Goal: Task Accomplishment & Management: Manage account settings

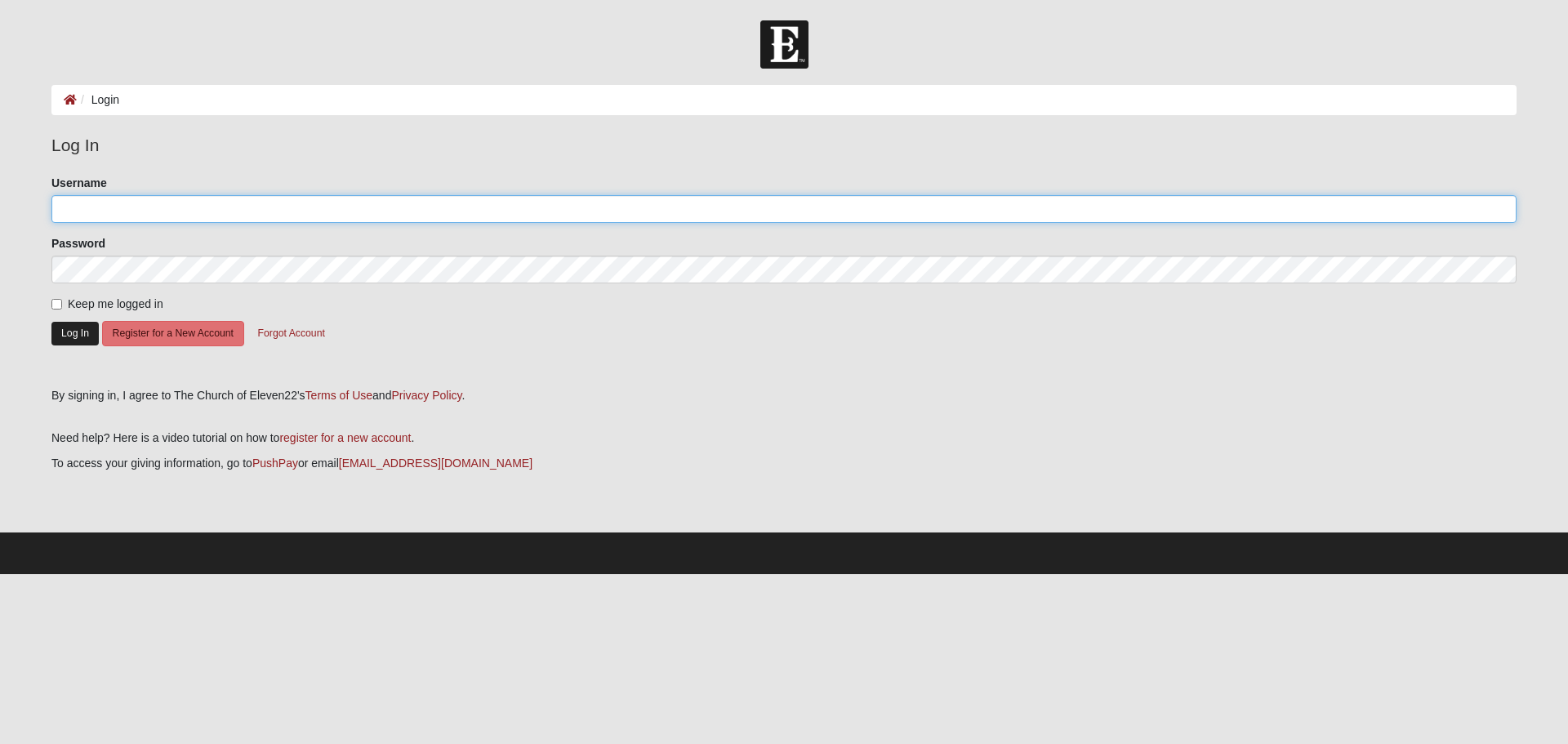
type input "thomasfain"
click at [83, 328] on button "Log In" at bounding box center [75, 334] width 47 height 24
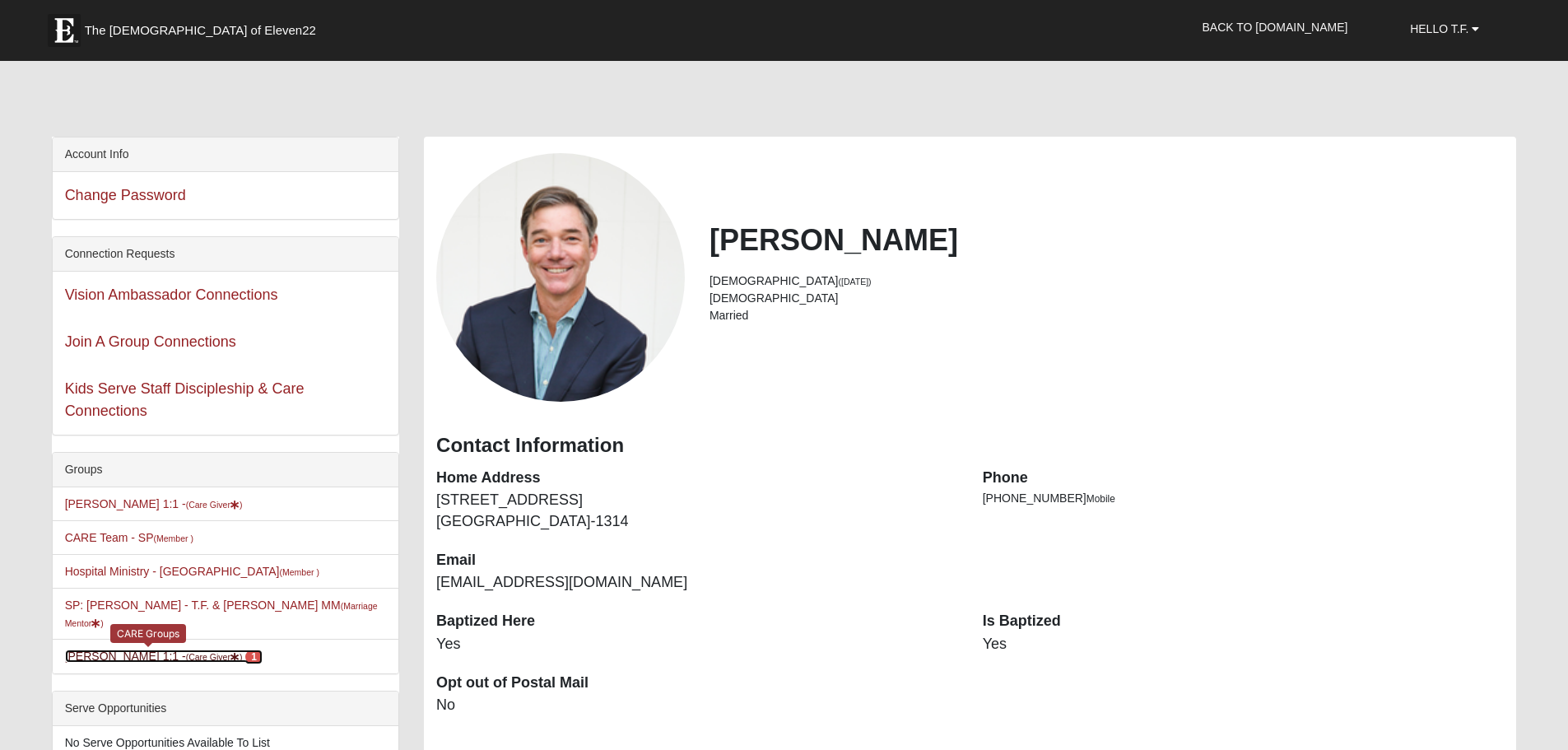
click at [122, 650] on link "TF Jenkins 1:1 - (Care Giver ) 1" at bounding box center [164, 656] width 197 height 13
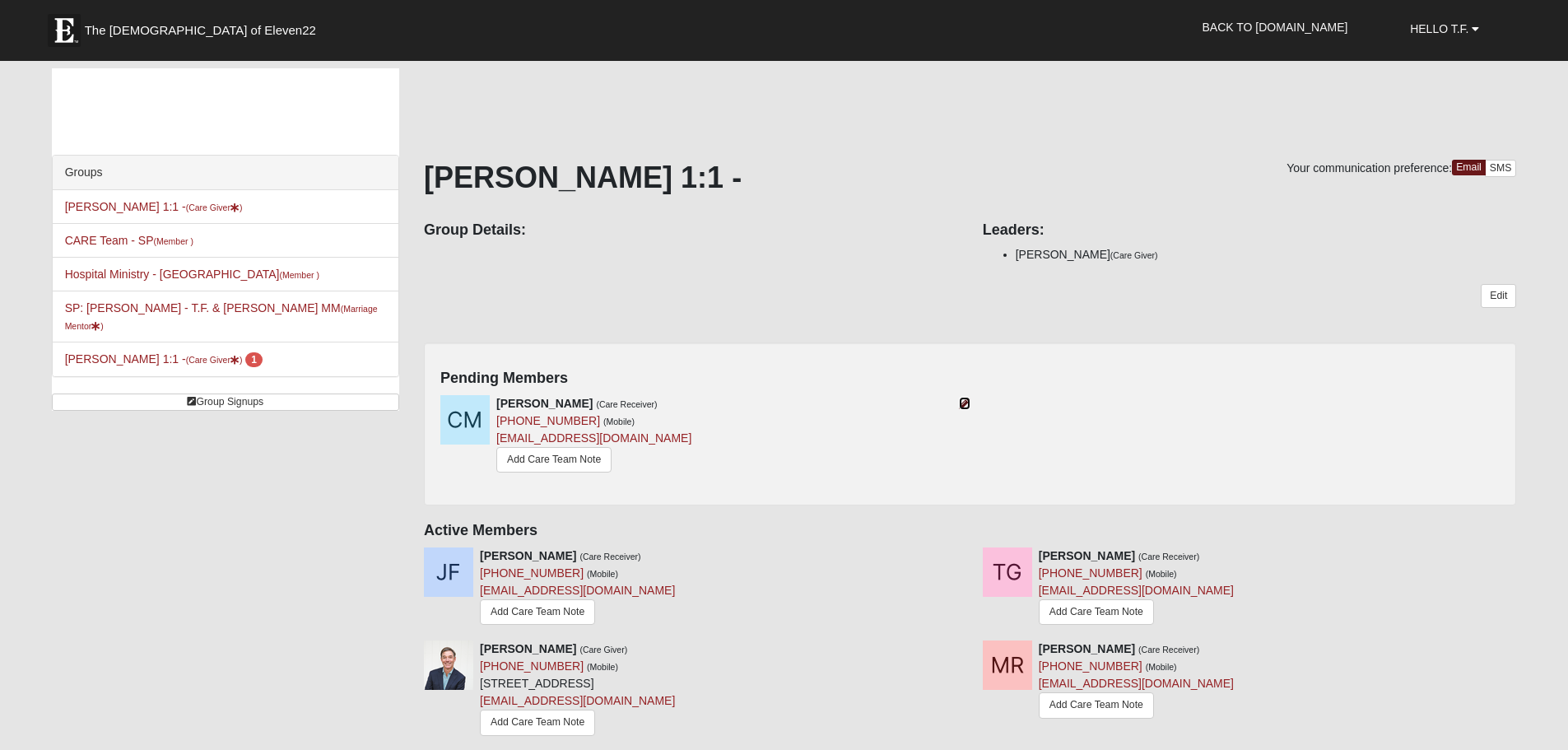
click at [966, 402] on icon at bounding box center [964, 403] width 12 height 12
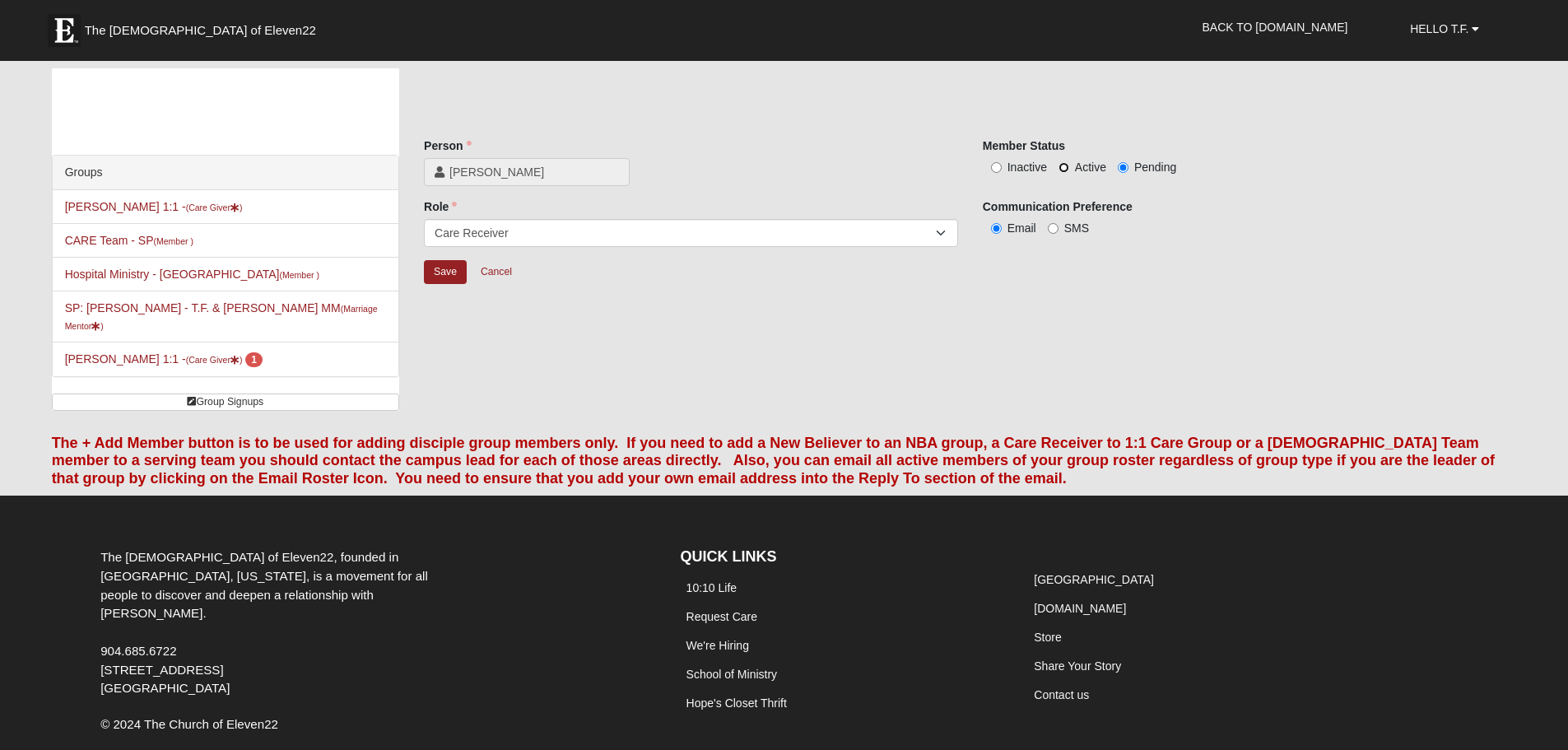
click at [1063, 170] on input "Active" at bounding box center [1064, 168] width 11 height 11
radio input "true"
click at [447, 277] on input "Save" at bounding box center [445, 272] width 43 height 24
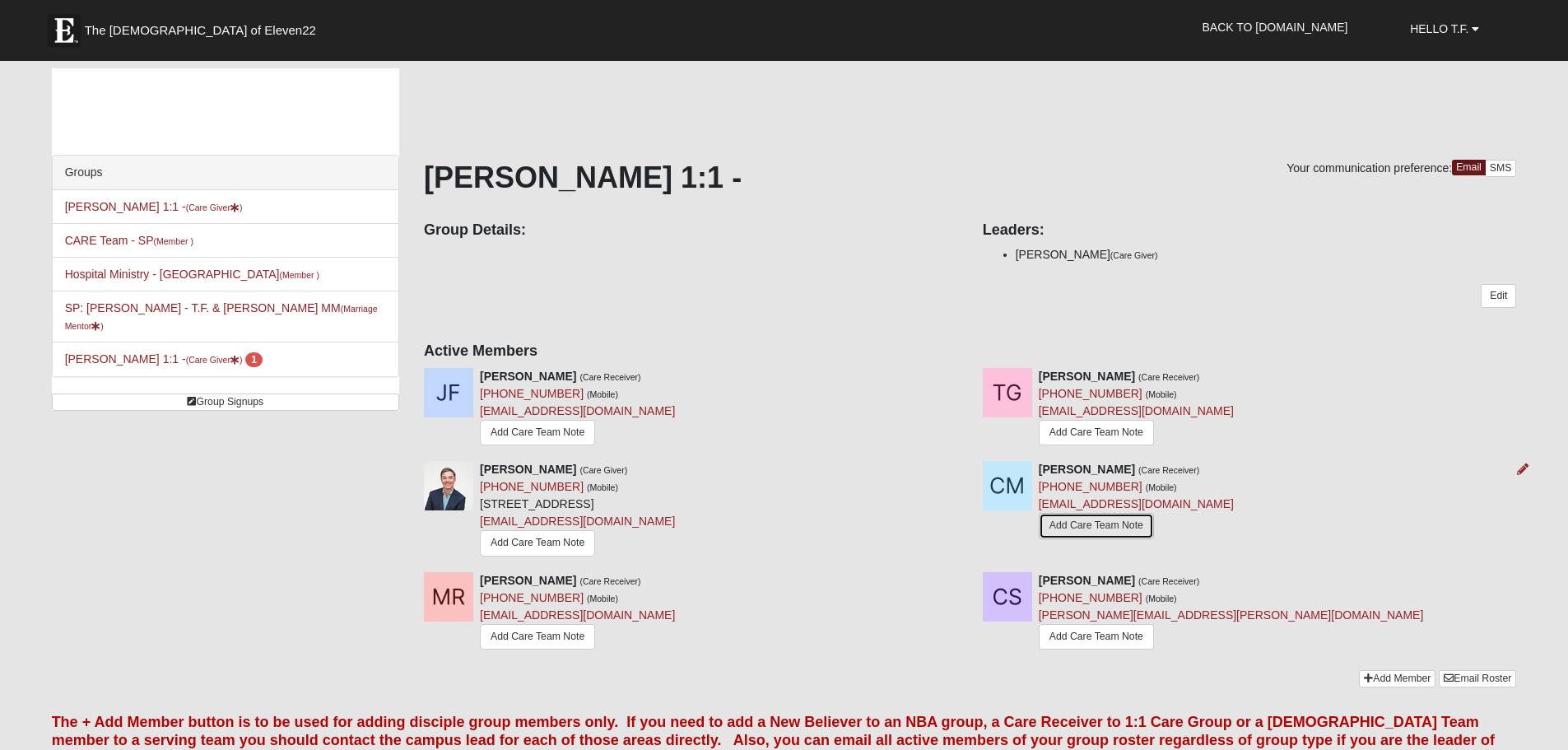
click at [1084, 520] on link "Add Care Team Note" at bounding box center [1096, 526] width 115 height 26
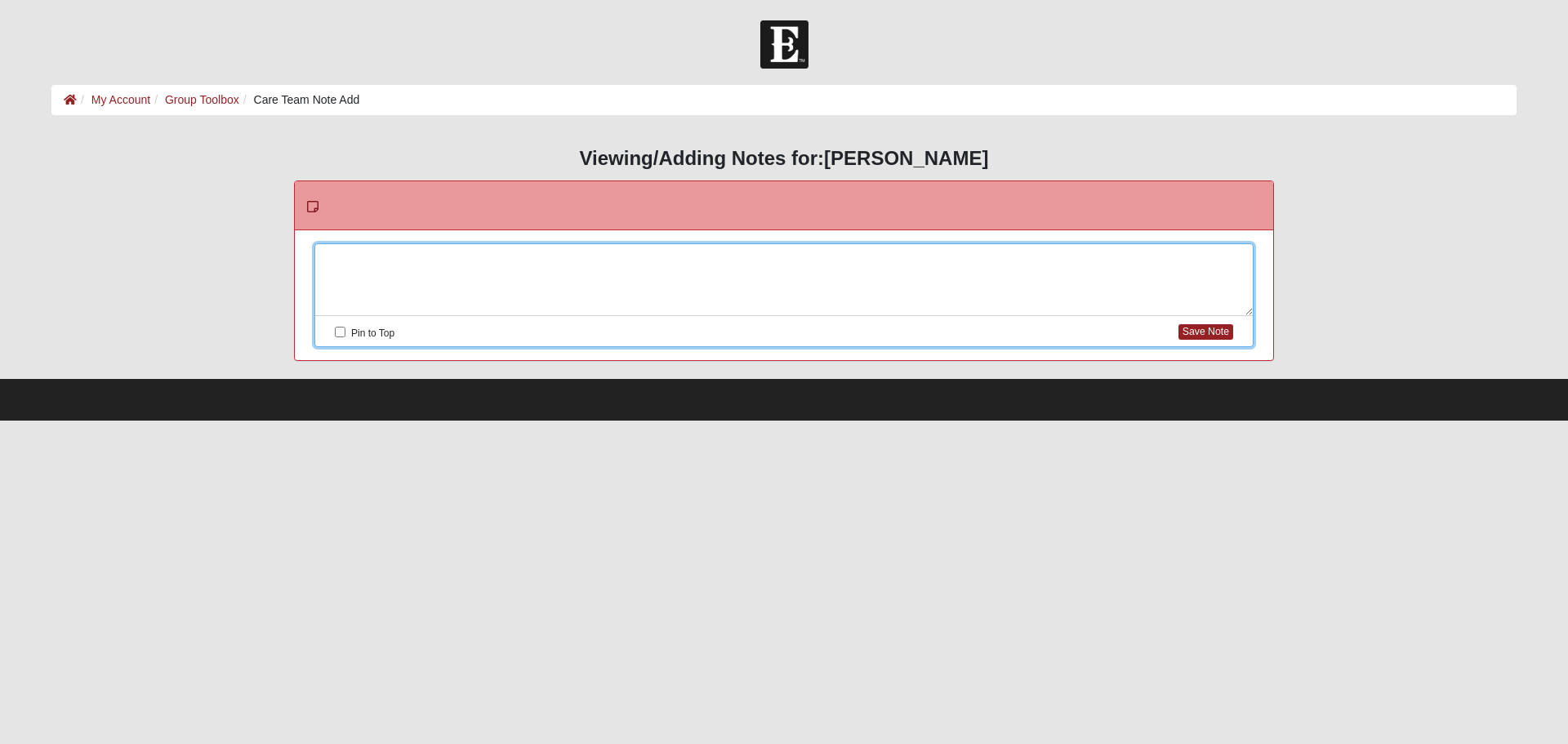
click at [389, 261] on div at bounding box center [784, 280] width 938 height 72
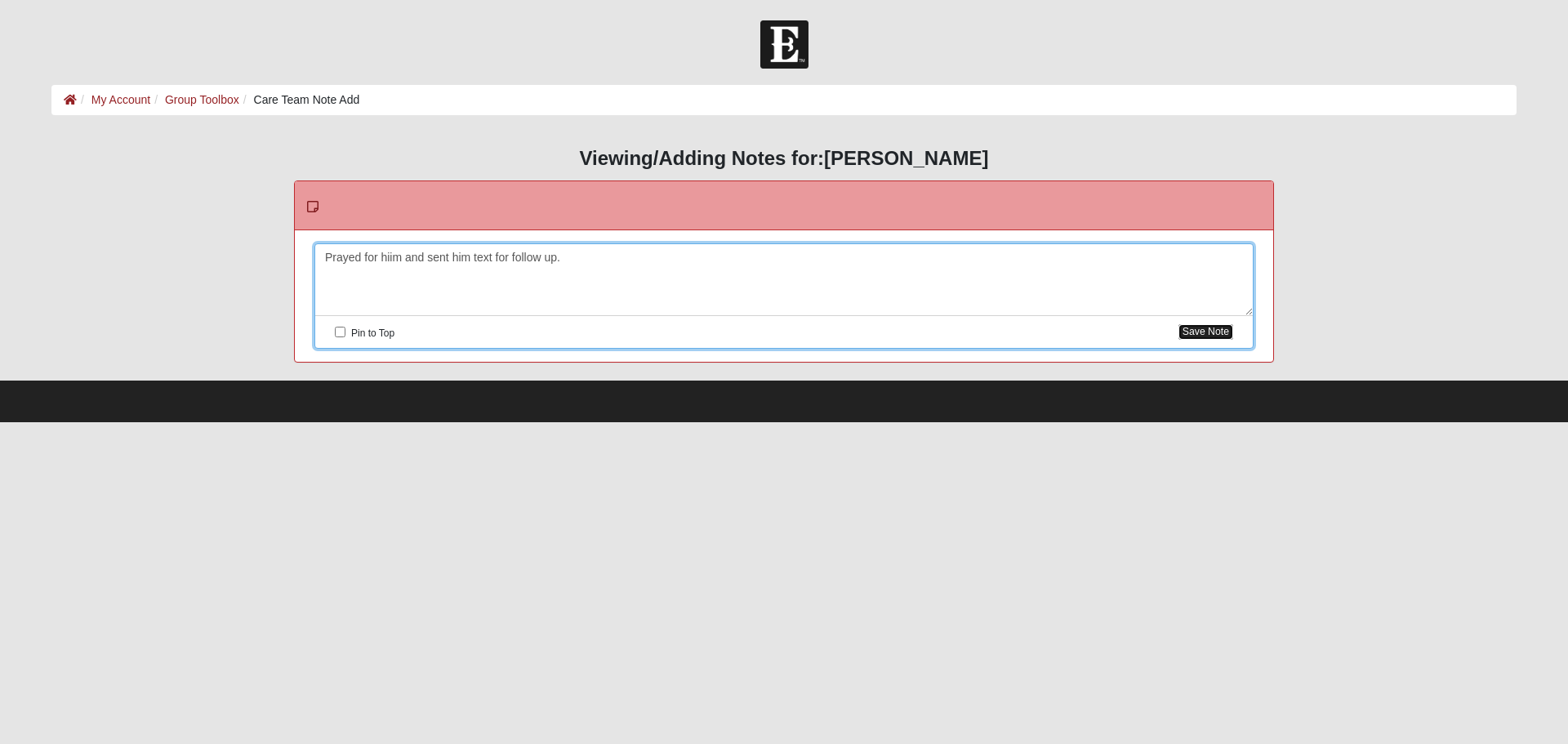
click at [1211, 326] on button "Save Note" at bounding box center [1206, 332] width 55 height 16
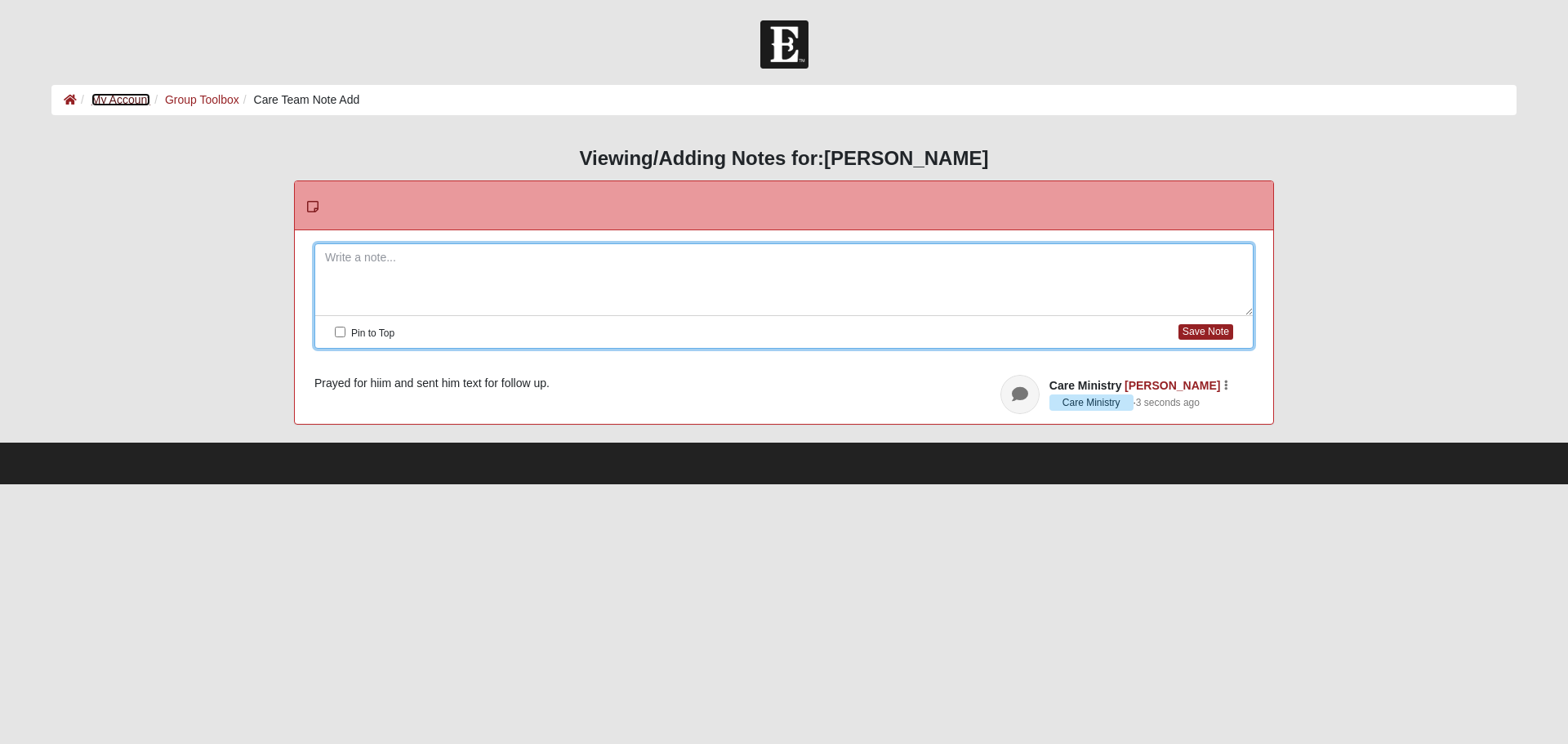
click at [121, 99] on link "My Account" at bounding box center [120, 99] width 59 height 13
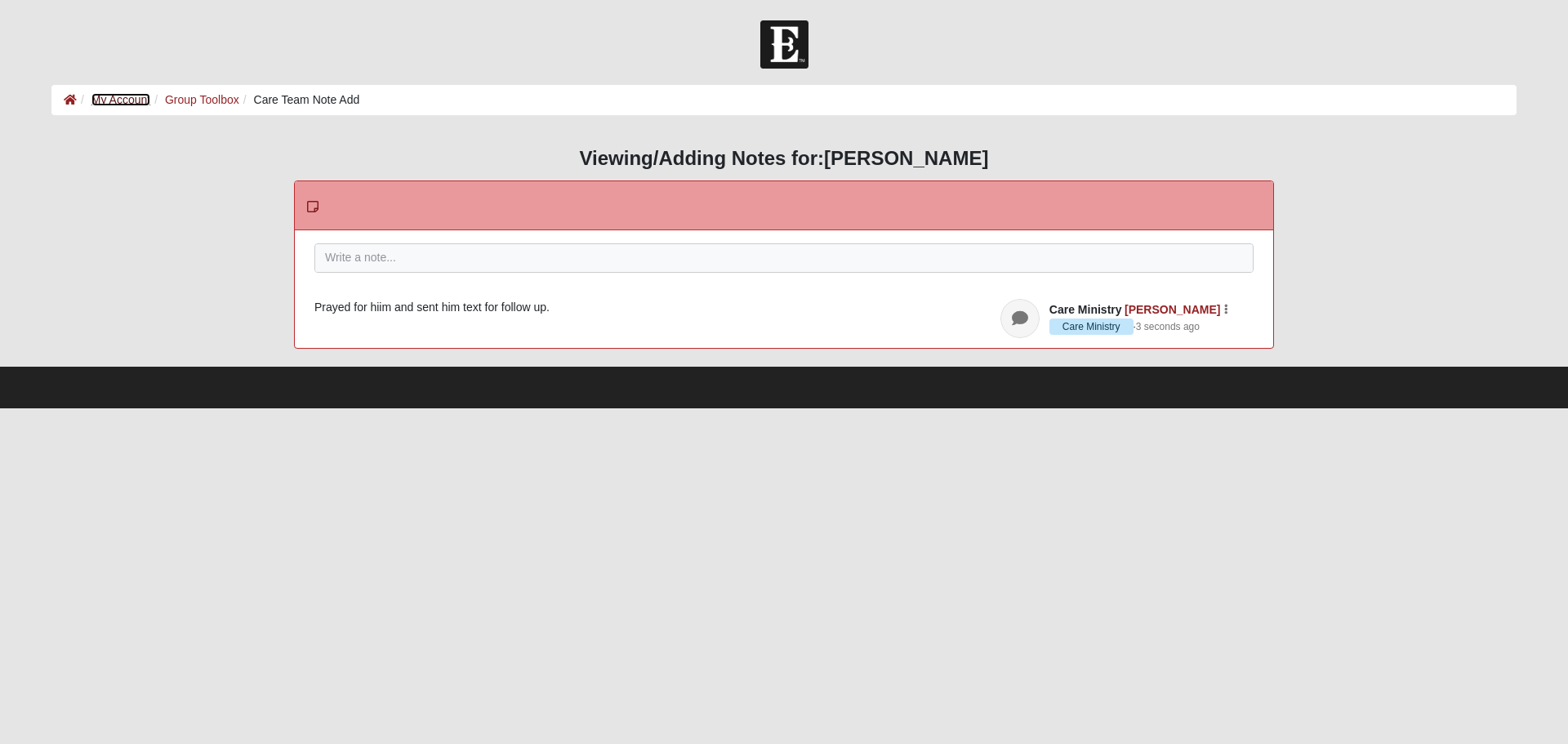
click at [121, 94] on link "My Account" at bounding box center [120, 99] width 59 height 13
click at [1188, 305] on link "[PERSON_NAME]" at bounding box center [1172, 309] width 96 height 13
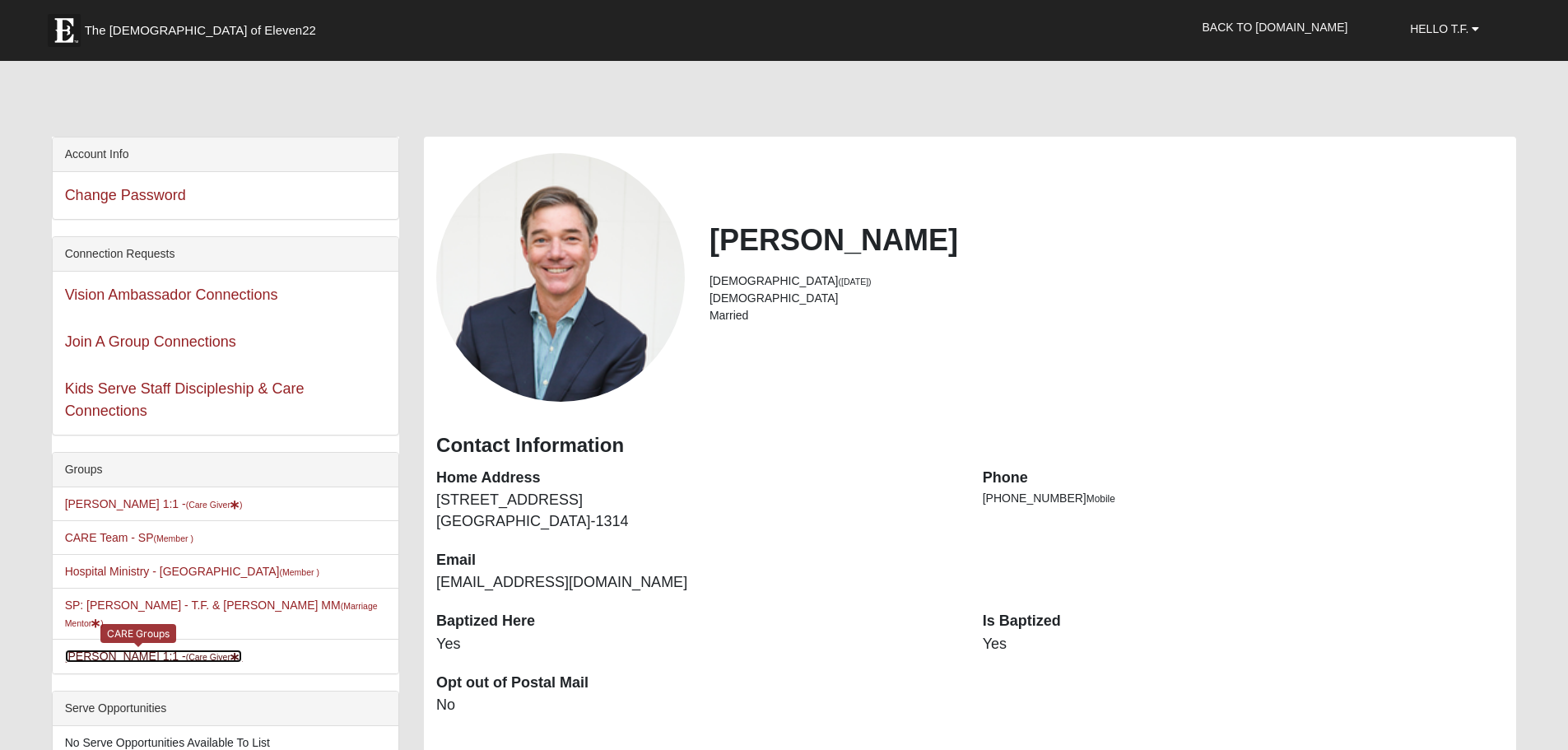
click at [116, 650] on link "[PERSON_NAME] 1:1 - (Care Giver )" at bounding box center [154, 656] width 178 height 13
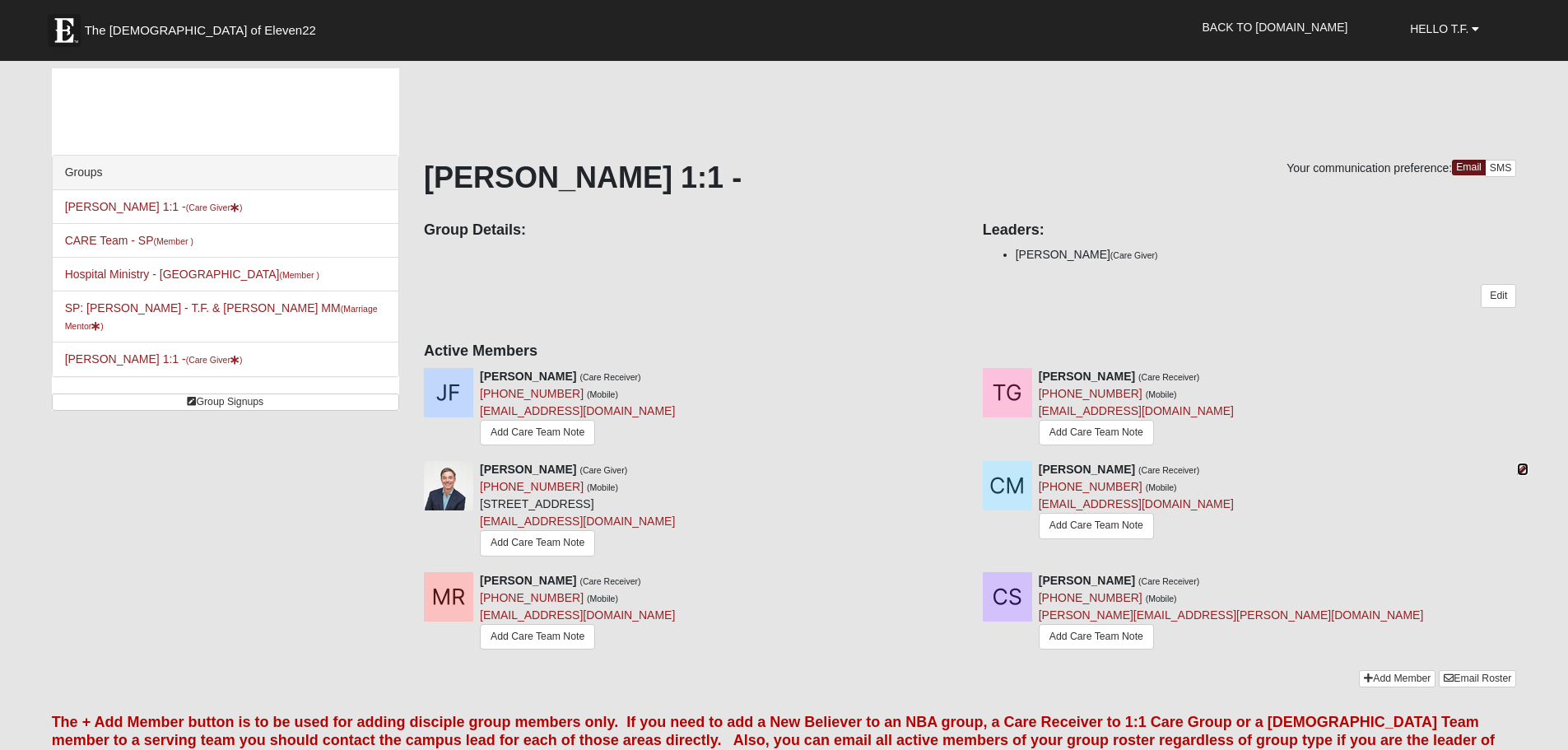
click at [1523, 467] on icon at bounding box center [1522, 469] width 12 height 12
